Goal: Go to known website: Access a specific website the user already knows

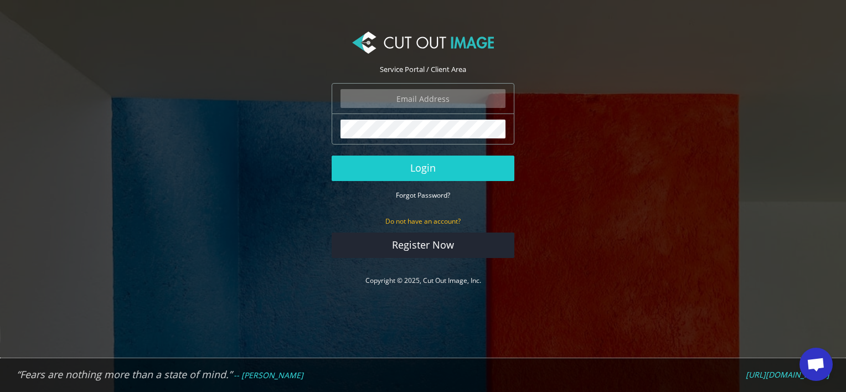
click at [439, 100] on input "email" at bounding box center [423, 98] width 165 height 19
click at [0, 302] on com-1password-button at bounding box center [0, 302] width 0 height 0
type input "[EMAIL_ADDRESS][DOMAIN_NAME]"
